Goal: Find specific page/section: Find specific page/section

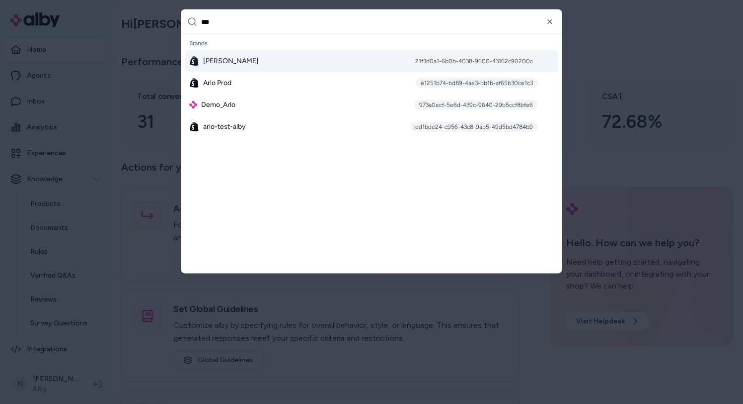
type input "****"
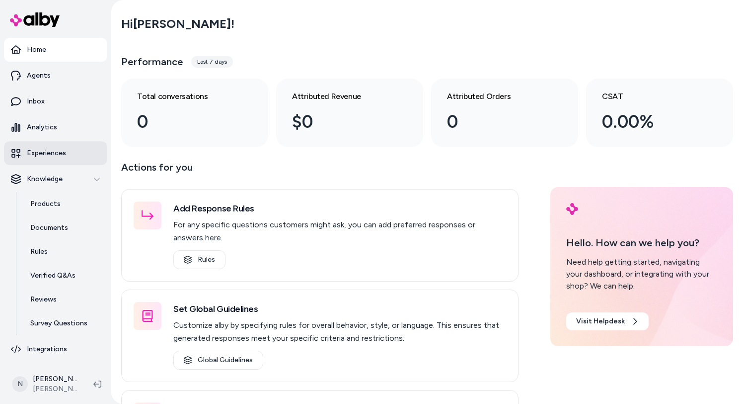
click at [55, 156] on p "Experiences" at bounding box center [46, 153] width 39 height 10
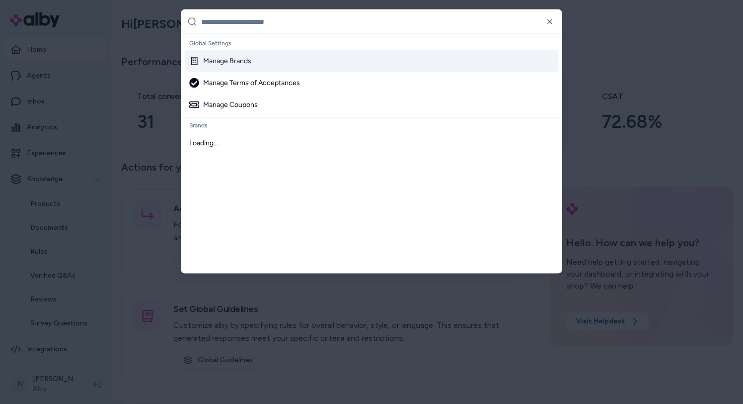
type input "**********"
